Goal: Use online tool/utility: Utilize a website feature to perform a specific function

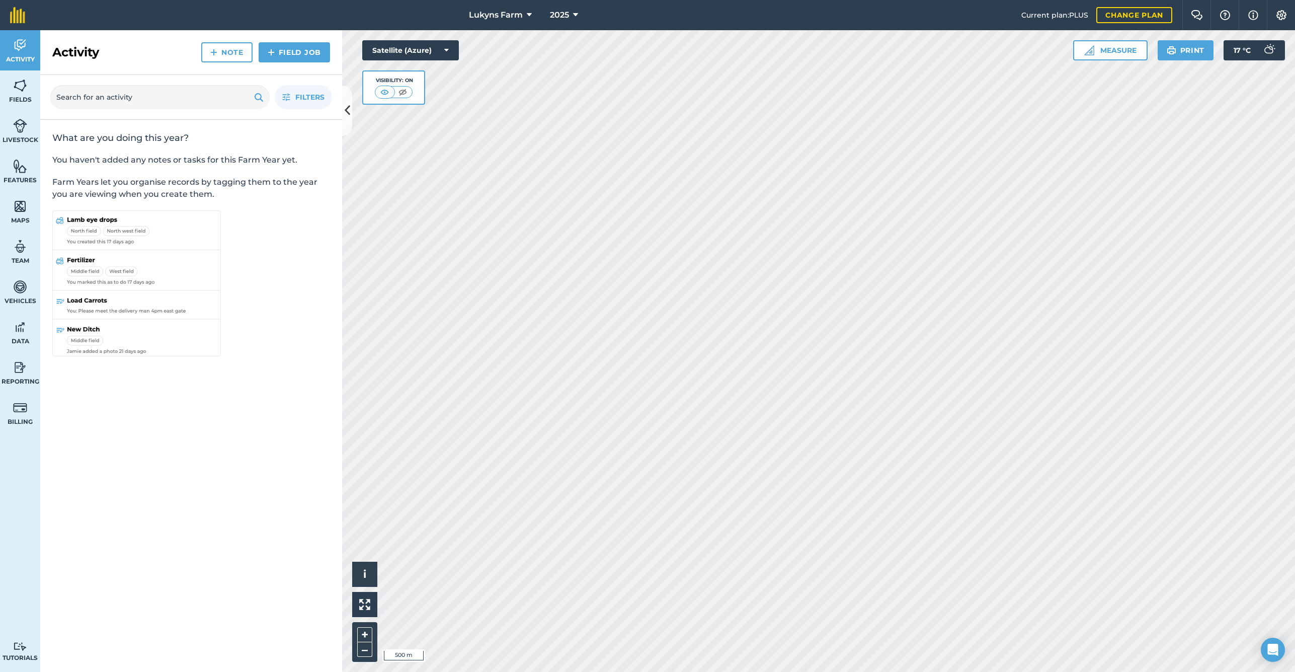
click at [347, 112] on icon at bounding box center [348, 111] width 6 height 18
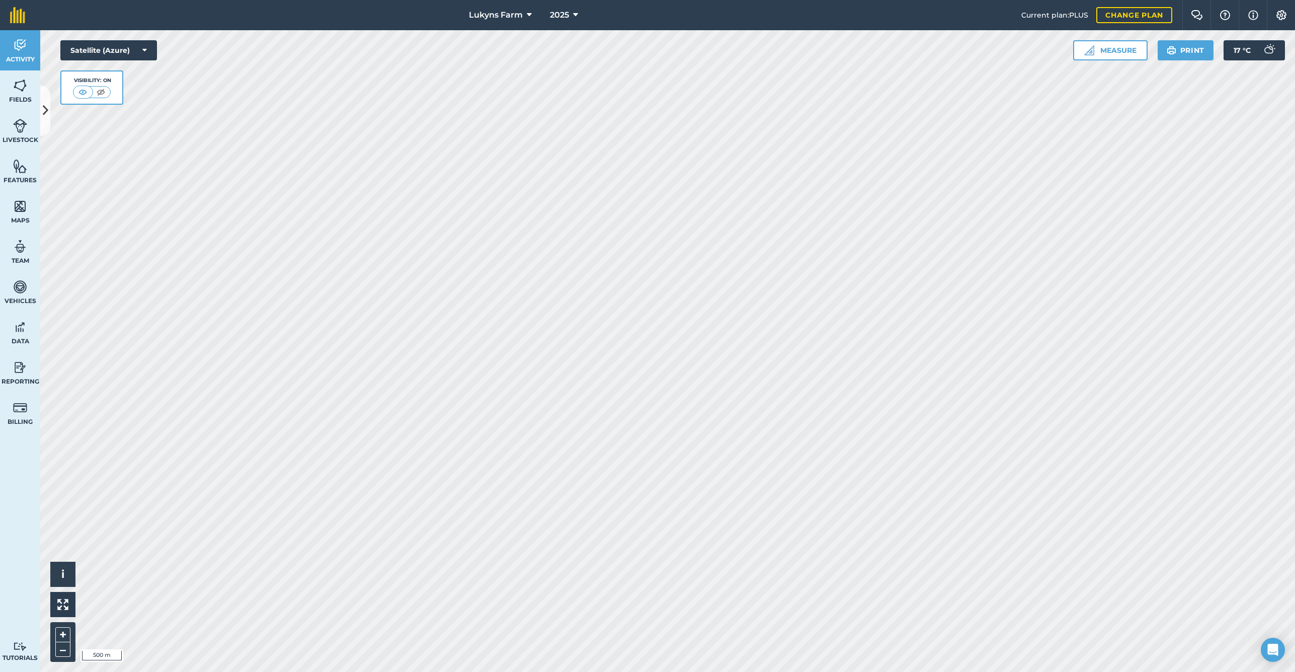
click at [43, 105] on icon at bounding box center [46, 111] width 6 height 18
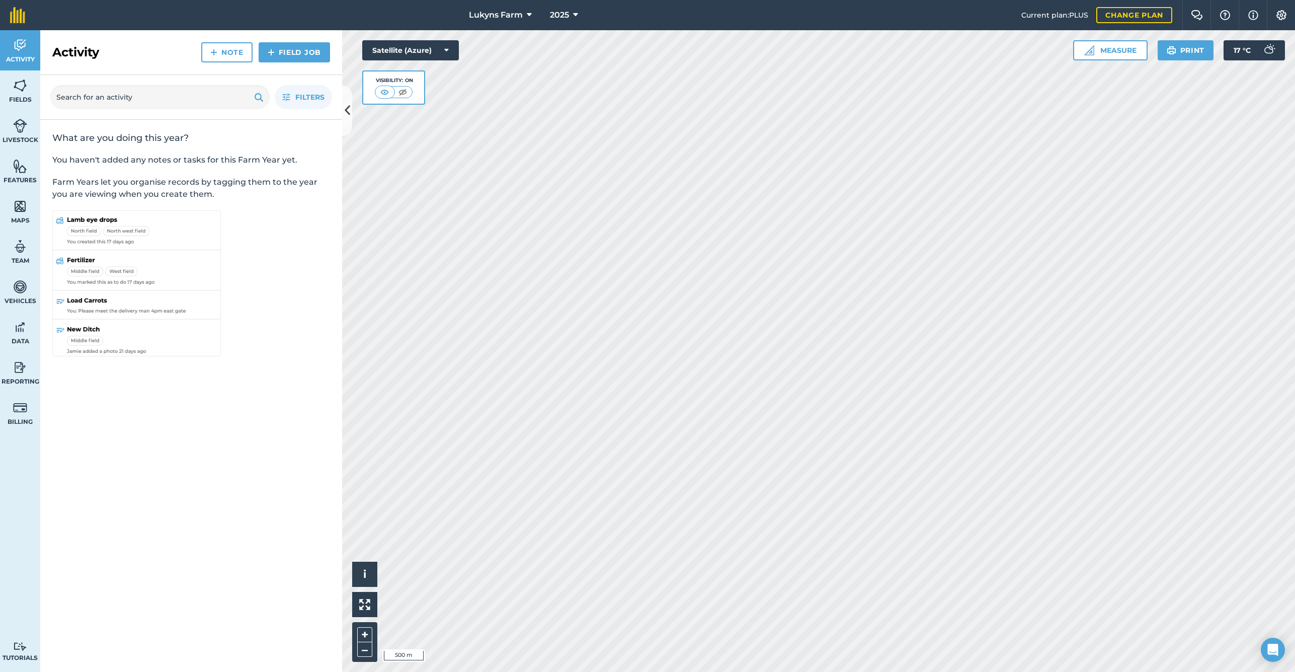
click at [20, 91] on img at bounding box center [20, 85] width 14 height 15
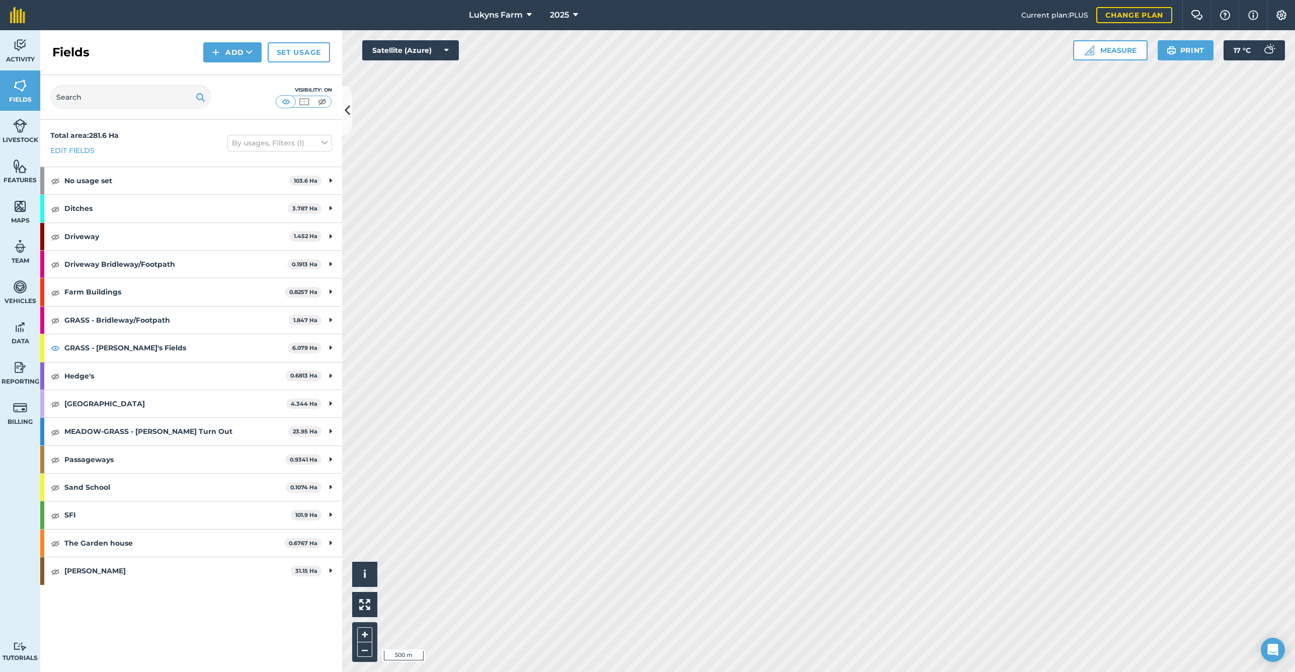
click at [285, 105] on img at bounding box center [286, 102] width 13 height 10
click at [320, 102] on img at bounding box center [322, 102] width 13 height 10
click at [285, 100] on img at bounding box center [286, 102] width 13 height 10
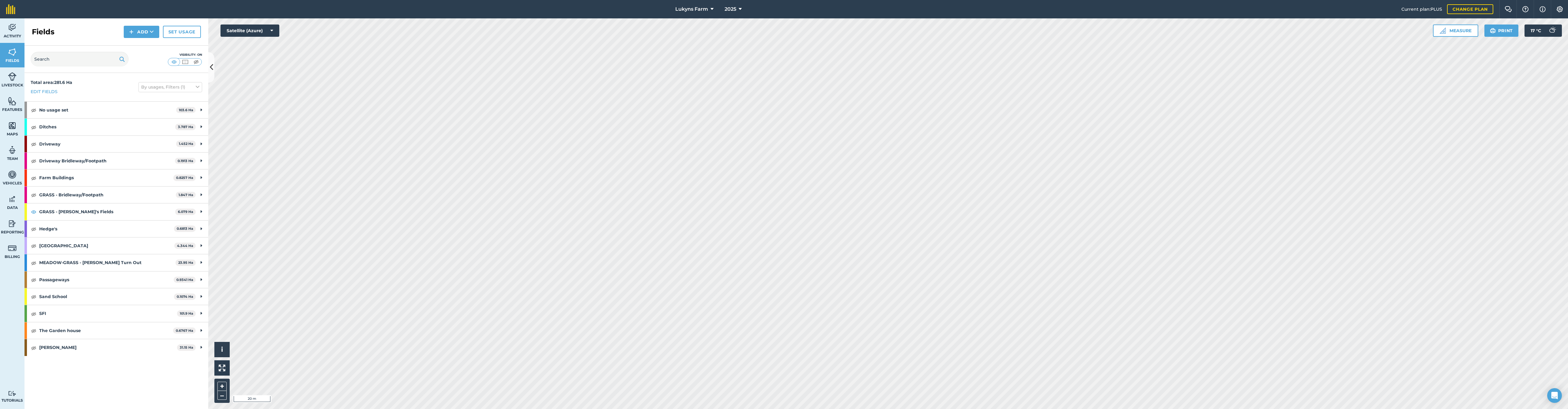
click at [788, 34] on button "Measure" at bounding box center [1455, 30] width 45 height 12
click at [788, 86] on button "Line" at bounding box center [1492, 85] width 29 height 12
click at [788, 119] on button "Discard" at bounding box center [1511, 115] width 33 height 12
drag, startPoint x: 1027, startPoint y: 404, endPoint x: 1451, endPoint y: 30, distance: 565.4
click at [788, 30] on button "Measure" at bounding box center [1455, 30] width 45 height 12
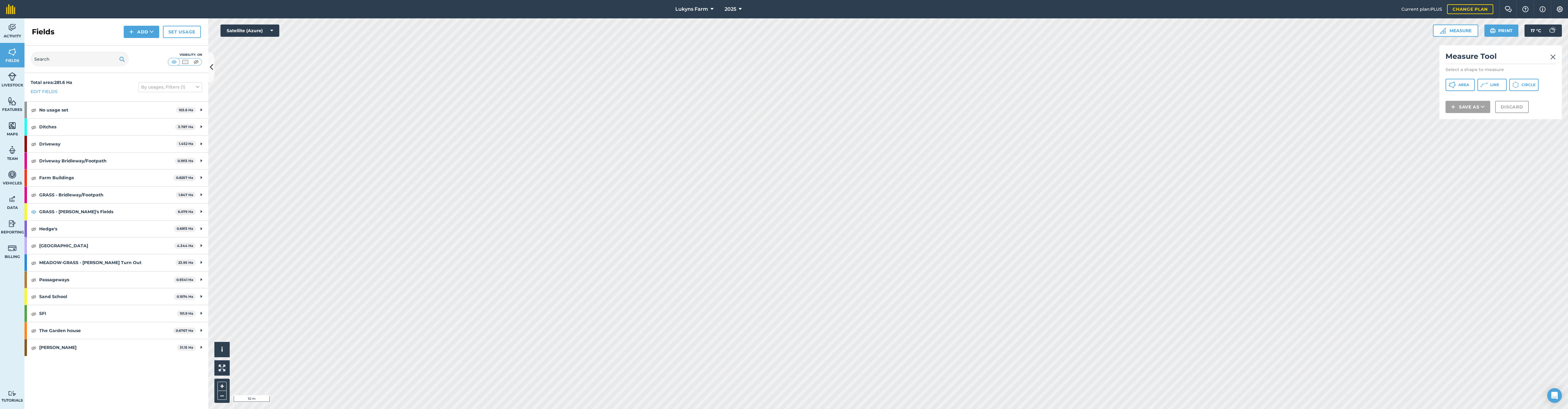
drag, startPoint x: 1451, startPoint y: 30, endPoint x: 1489, endPoint y: 84, distance: 66.0
click at [788, 84] on button "Line" at bounding box center [1492, 85] width 29 height 12
click at [788, 113] on button "Discard" at bounding box center [1511, 115] width 33 height 12
click at [1451, 32] on button "Measure" at bounding box center [1455, 30] width 45 height 12
click at [1489, 84] on button "Line" at bounding box center [1492, 85] width 29 height 12
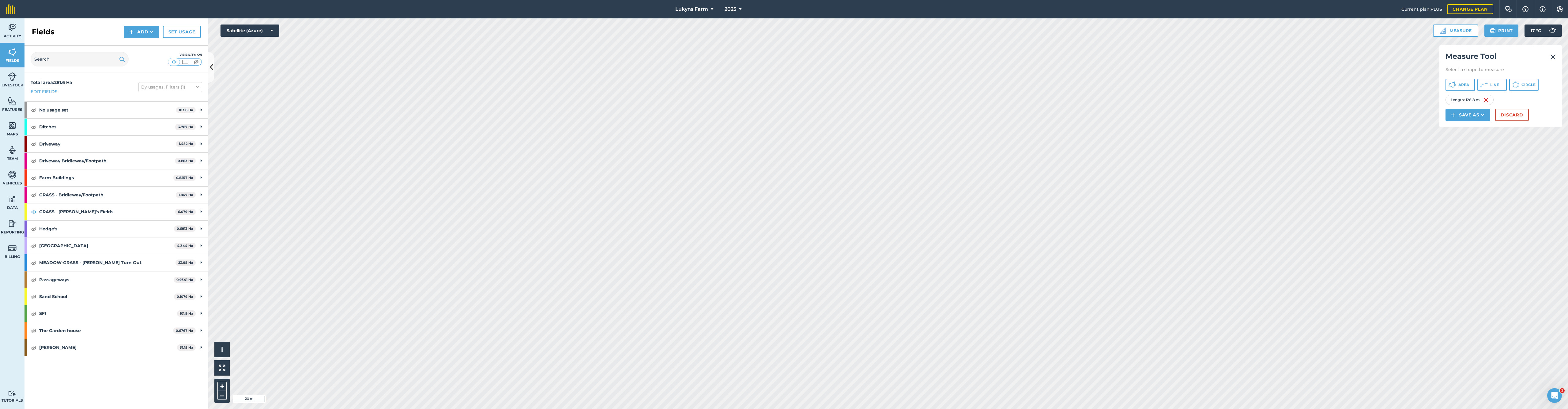
click at [1517, 119] on button "Discard" at bounding box center [1511, 115] width 33 height 12
click at [1455, 32] on button "Measure" at bounding box center [1455, 30] width 45 height 12
click at [1493, 86] on span "Line" at bounding box center [1494, 85] width 9 height 5
click at [253, 30] on button "Satellite (Azure)" at bounding box center [250, 30] width 59 height 12
click at [250, 92] on button "Terrain" at bounding box center [250, 92] width 59 height 12
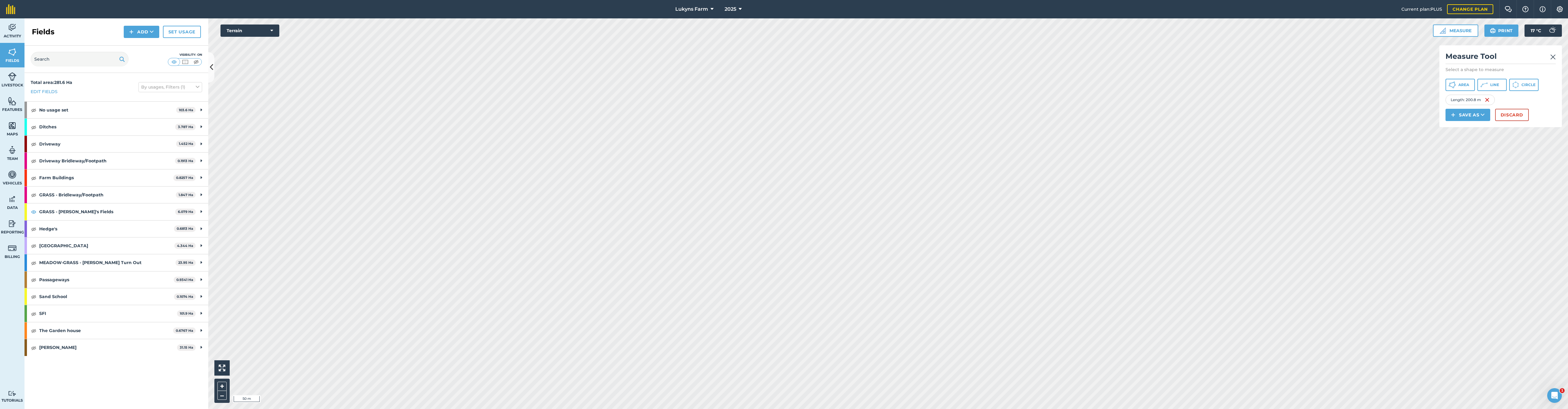
click at [269, 27] on button "Terrain" at bounding box center [250, 30] width 59 height 12
click at [255, 103] on button "none" at bounding box center [250, 104] width 59 height 12
click at [273, 32] on icon at bounding box center [271, 30] width 3 height 6
click at [259, 44] on button "Satellite (Azure)" at bounding box center [250, 43] width 59 height 12
